Goal: Task Accomplishment & Management: Complete application form

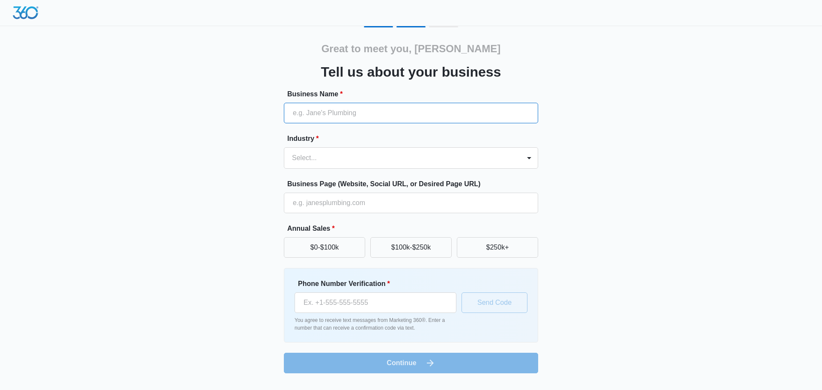
click at [365, 107] on input "Business Name *" at bounding box center [411, 113] width 254 height 21
type input "IT'S CAKE BY LA"
type input "(201) 349-4455"
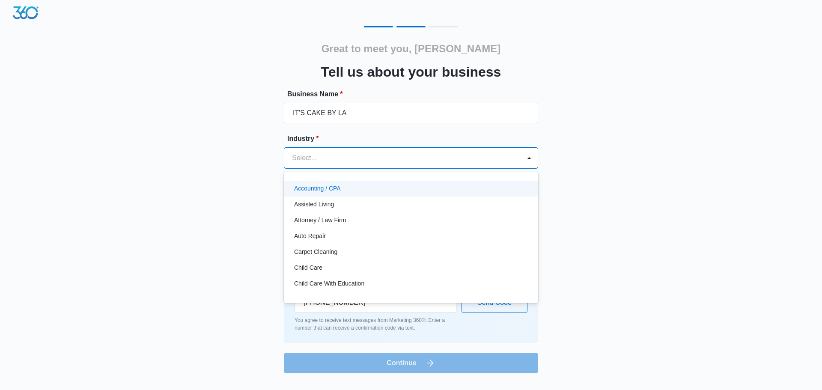
click at [364, 155] on div at bounding box center [401, 158] width 218 height 12
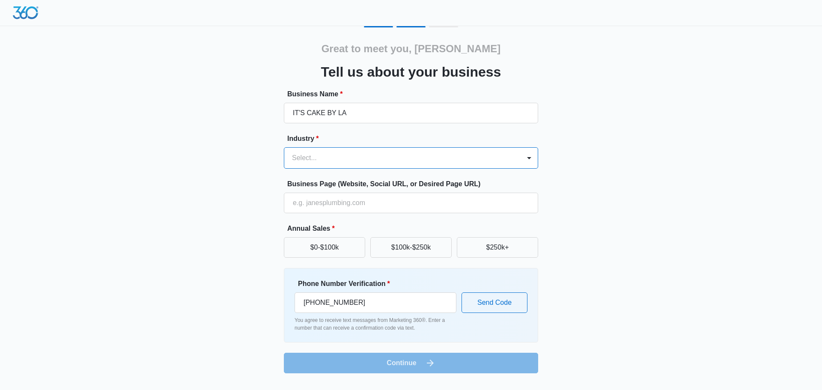
click at [364, 155] on div at bounding box center [401, 158] width 218 height 12
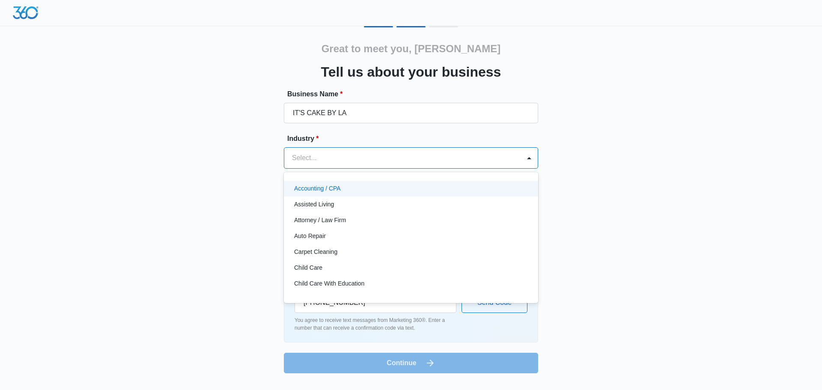
click at [364, 155] on div at bounding box center [401, 158] width 218 height 12
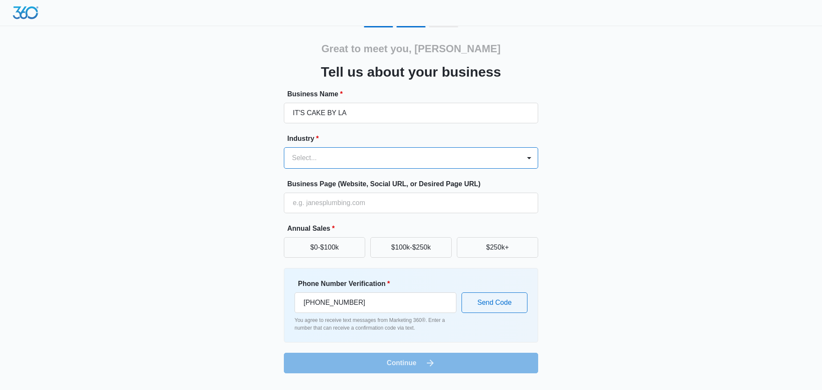
click at [364, 156] on div at bounding box center [401, 158] width 218 height 12
type input "f"
type input "bakery"
click at [373, 148] on div "Select..." at bounding box center [402, 158] width 236 height 21
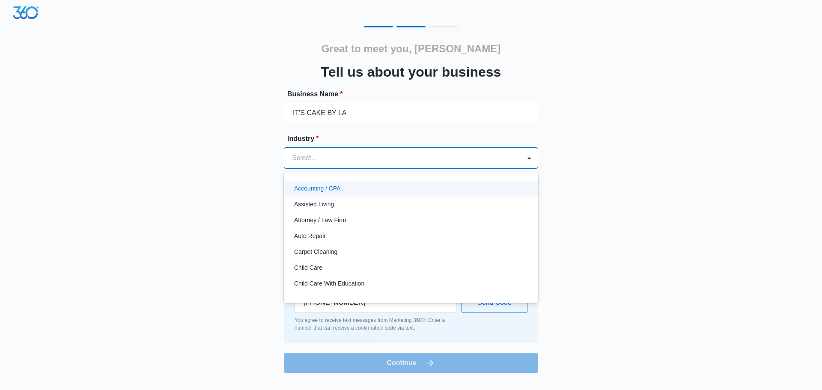
click at [342, 155] on div at bounding box center [401, 158] width 218 height 12
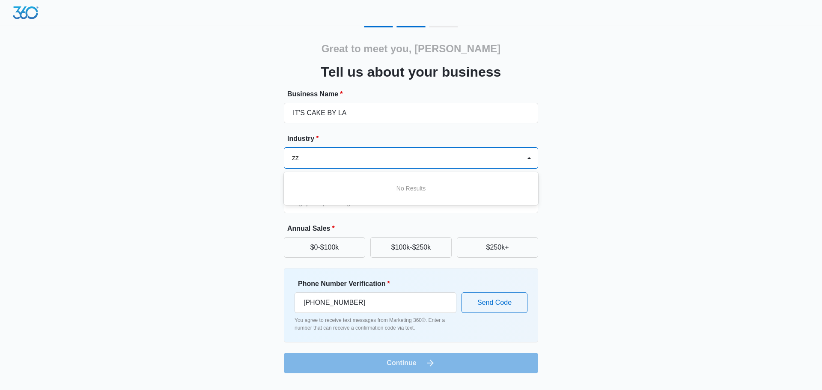
type input "zz"
click at [522, 157] on div at bounding box center [529, 158] width 17 height 21
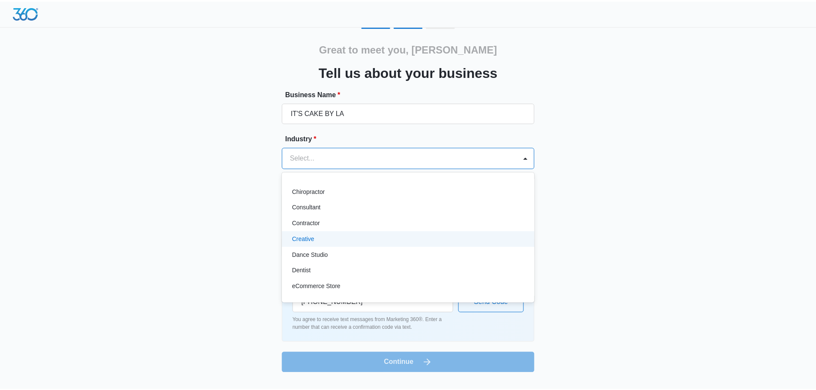
scroll to position [112, 0]
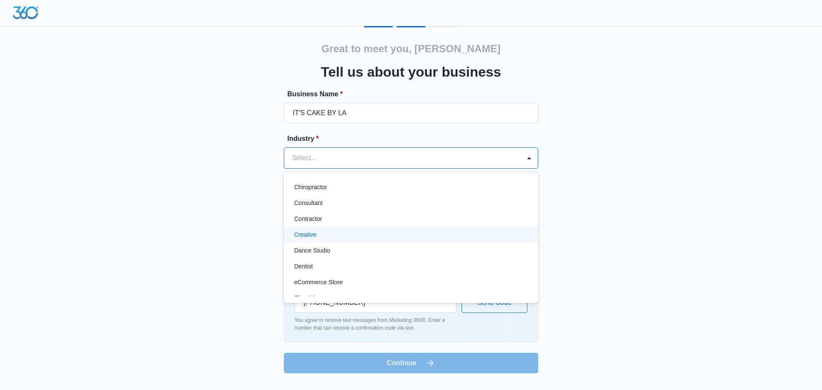
click at [391, 239] on div "Creative" at bounding box center [410, 234] width 232 height 9
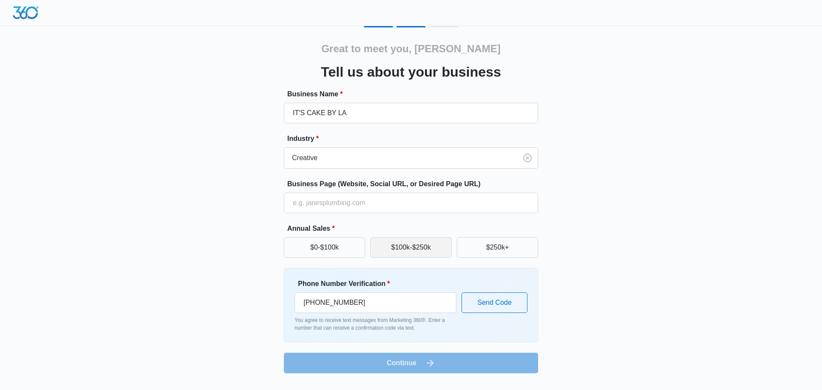
click at [381, 250] on button "$100k-$250k" at bounding box center [410, 247] width 81 height 21
click at [347, 248] on button "$0-$100k" at bounding box center [324, 247] width 81 height 21
click at [493, 308] on button "Send Code" at bounding box center [495, 303] width 66 height 21
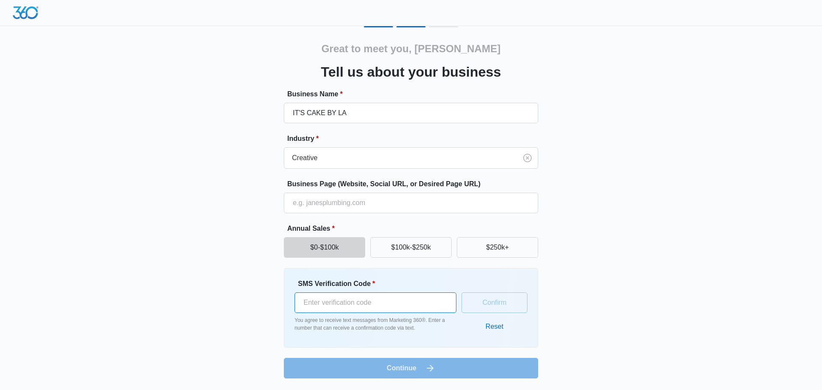
click at [414, 301] on input "SMS Verification Code *" at bounding box center [376, 303] width 162 height 21
click at [497, 303] on button "Confirm" at bounding box center [495, 303] width 66 height 21
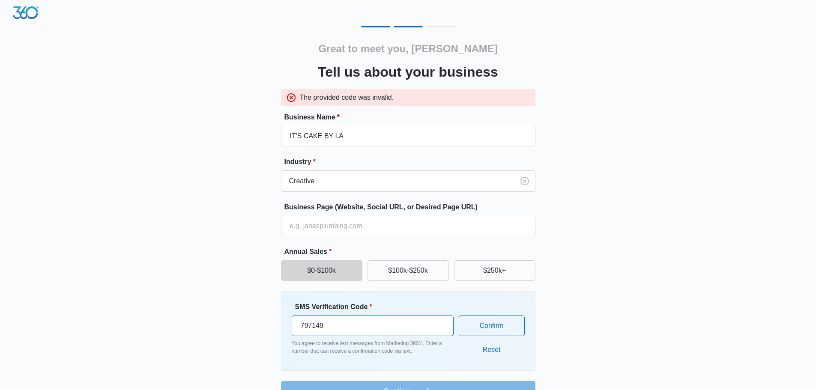
click at [342, 323] on input "797149" at bounding box center [373, 326] width 162 height 21
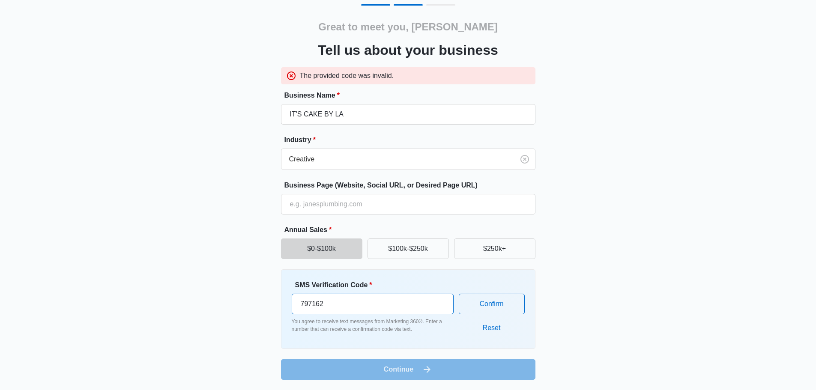
type input "797162"
click at [470, 370] on form "Business Name * IT'S CAKE BY LA Industry * Creative Business Page (Website, Soc…" at bounding box center [408, 235] width 254 height 290
click at [488, 300] on button "Confirm" at bounding box center [492, 304] width 66 height 21
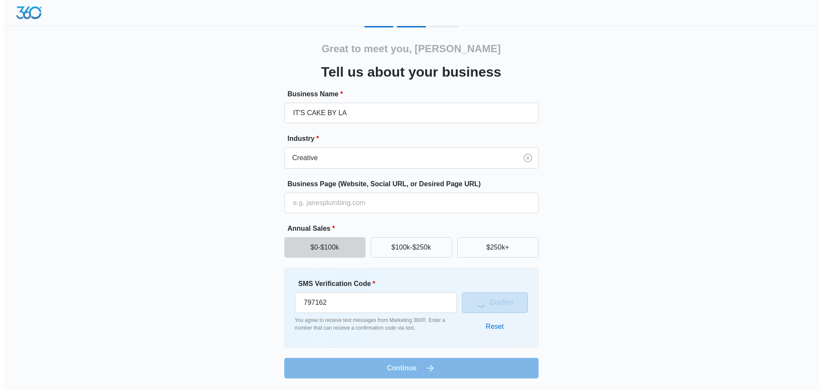
scroll to position [0, 0]
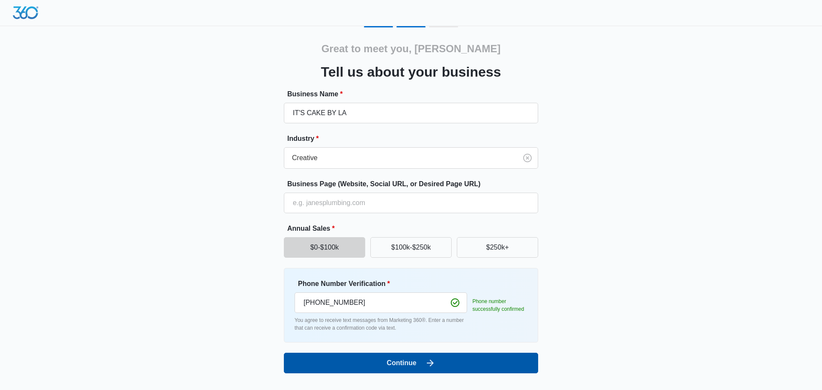
click at [423, 358] on button "Continue" at bounding box center [411, 363] width 254 height 21
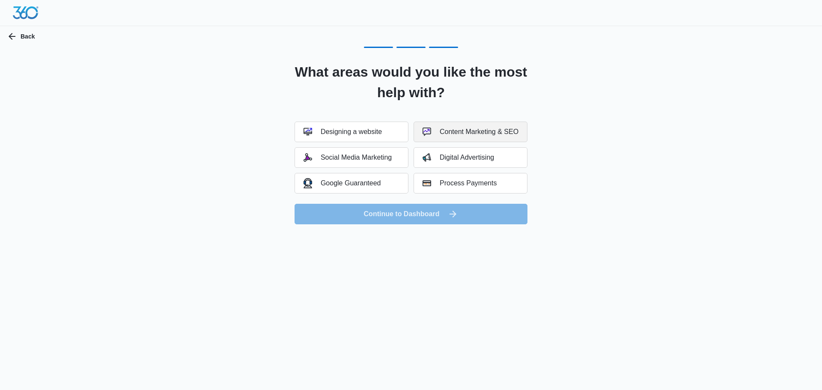
click at [488, 125] on button "Content Marketing & SEO" at bounding box center [471, 132] width 114 height 21
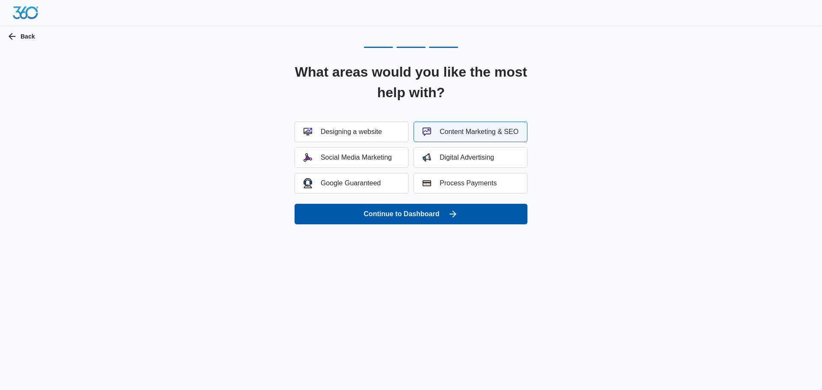
click at [394, 208] on button "Continue to Dashboard" at bounding box center [411, 214] width 233 height 21
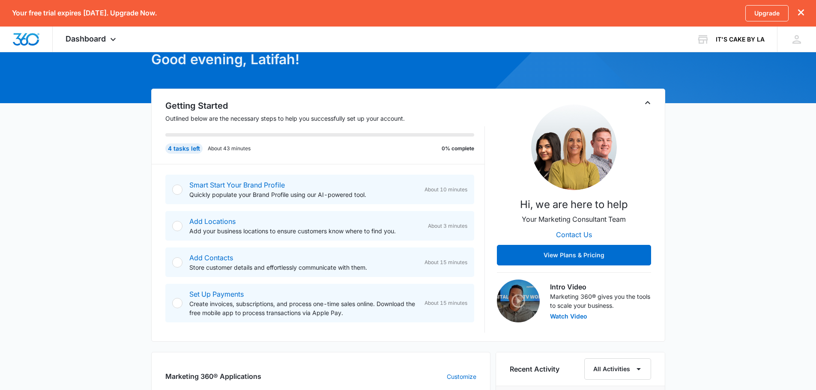
scroll to position [77, 0]
click at [95, 134] on div "To continue using Marketing 360®, click the verification link sent to [EMAIL_AD…" at bounding box center [408, 370] width 816 height 770
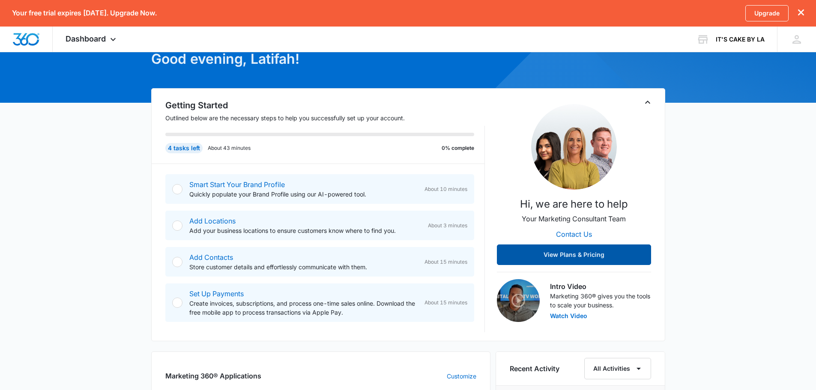
click at [561, 254] on button "View Plans & Pricing" at bounding box center [574, 255] width 154 height 21
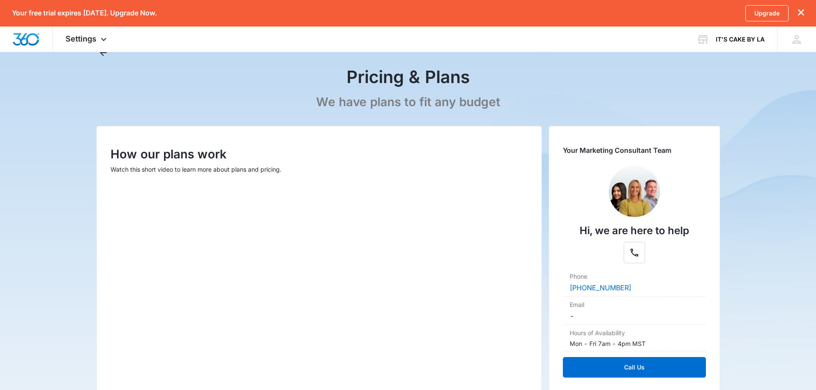
scroll to position [32, 0]
